Goal: Transaction & Acquisition: Purchase product/service

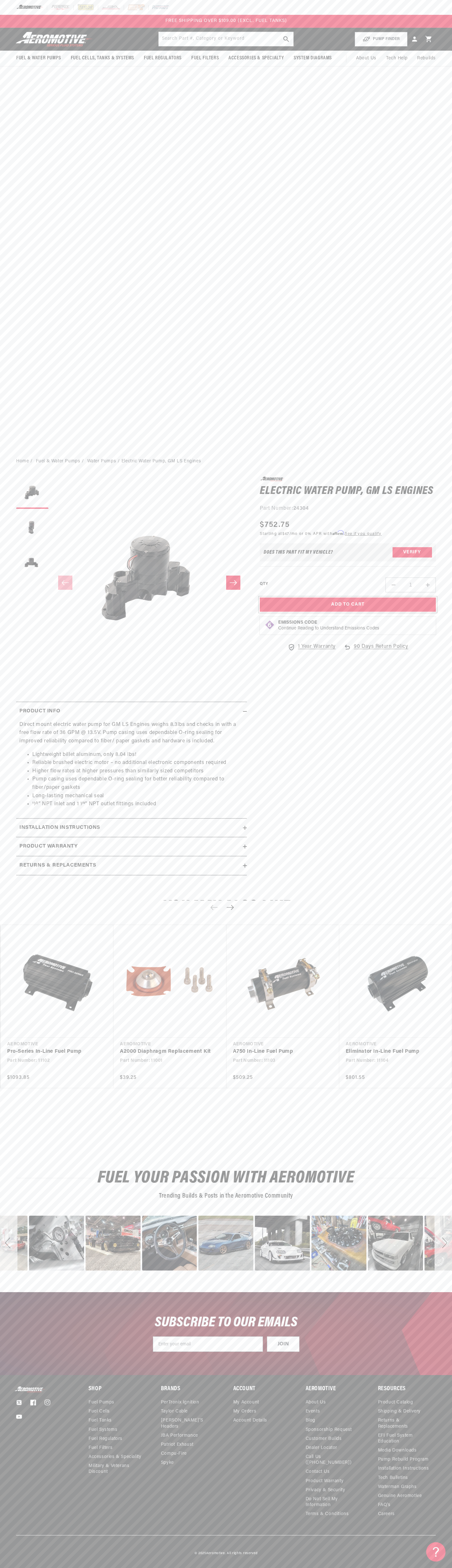
click at [348, 604] on button "Add to Cart" at bounding box center [347, 605] width 176 height 15
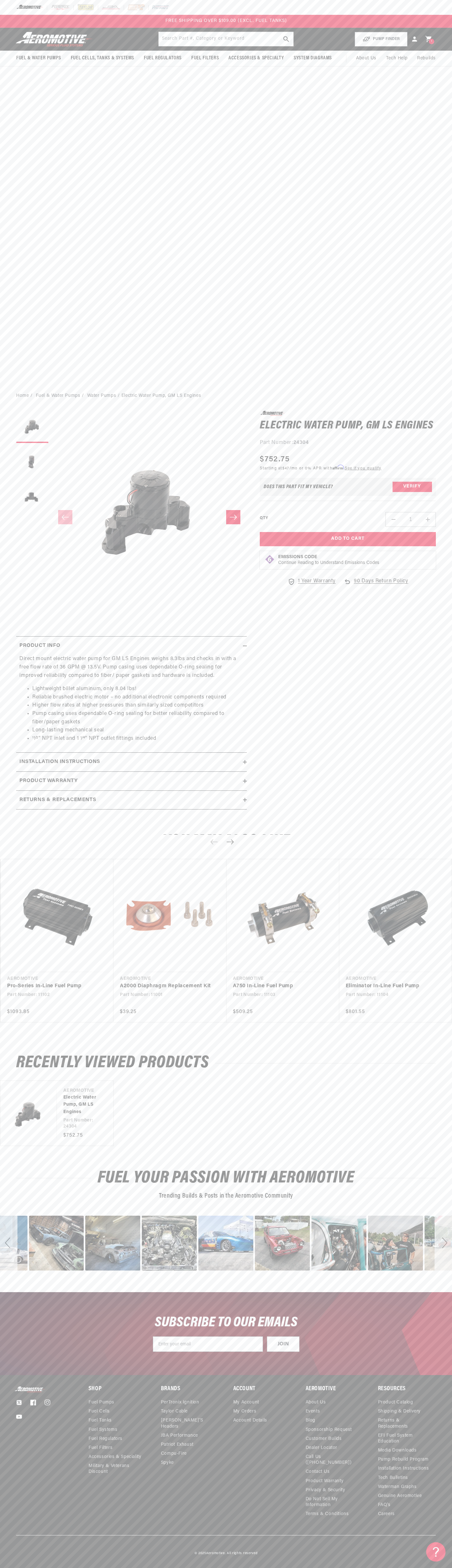
click at [428, 39] on icon at bounding box center [428, 39] width 6 height 6
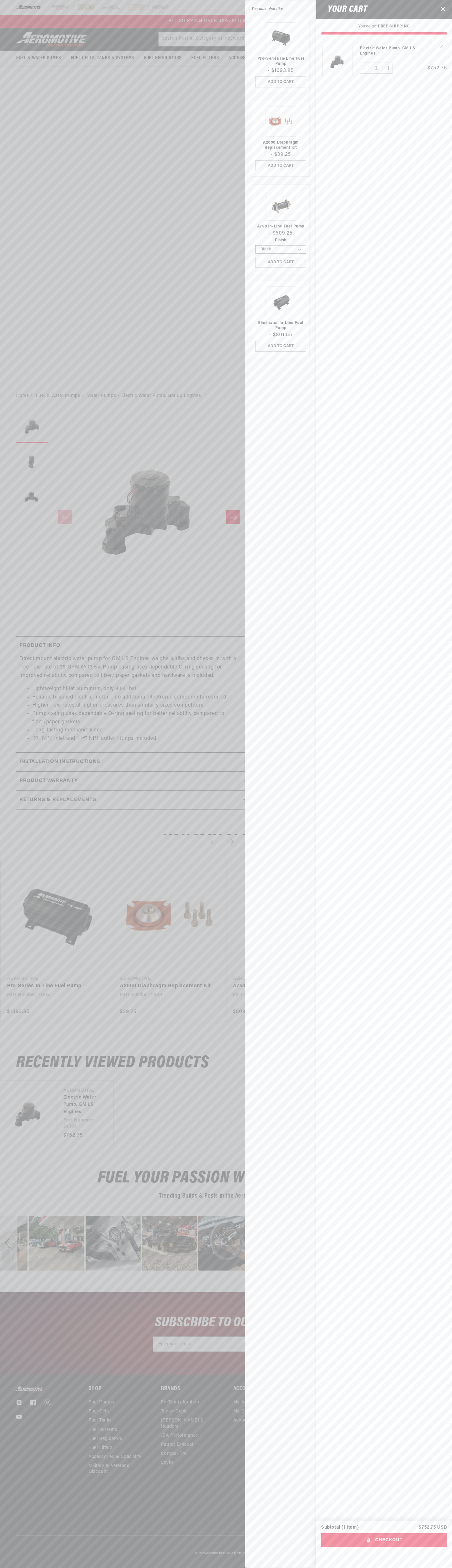
click at [443, 10] on icon "Close" at bounding box center [442, 9] width 4 height 4
